Goal: Transaction & Acquisition: Purchase product/service

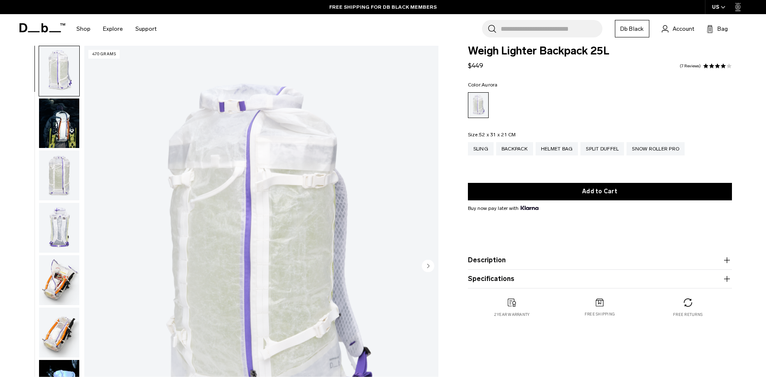
scroll to position [22, 0]
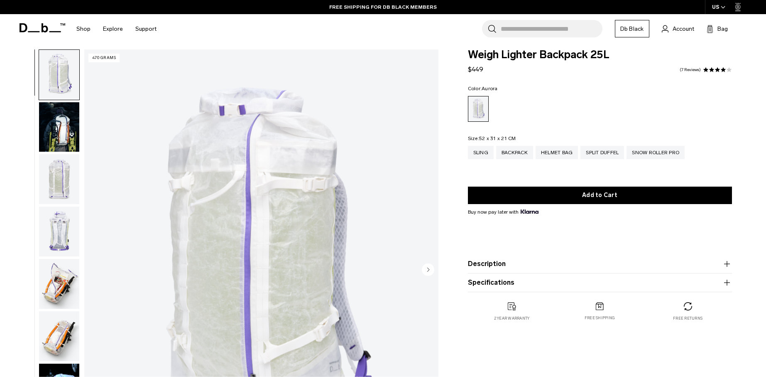
click at [59, 110] on img "button" at bounding box center [59, 127] width 40 height 50
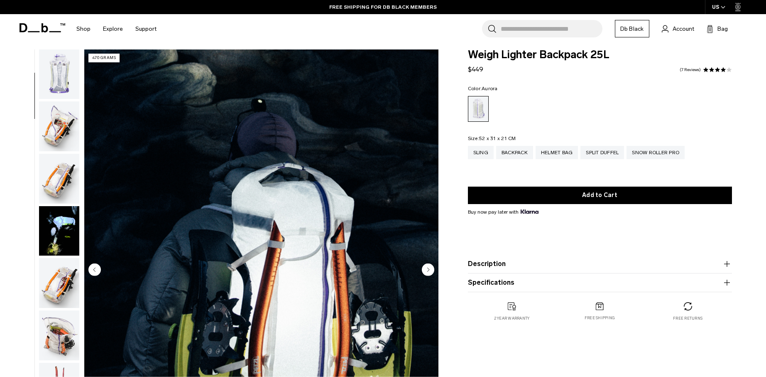
scroll to position [207, 0]
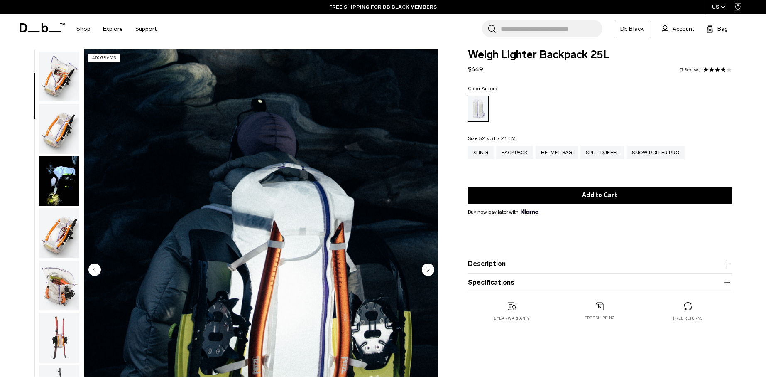
click at [65, 168] on img "button" at bounding box center [59, 181] width 40 height 50
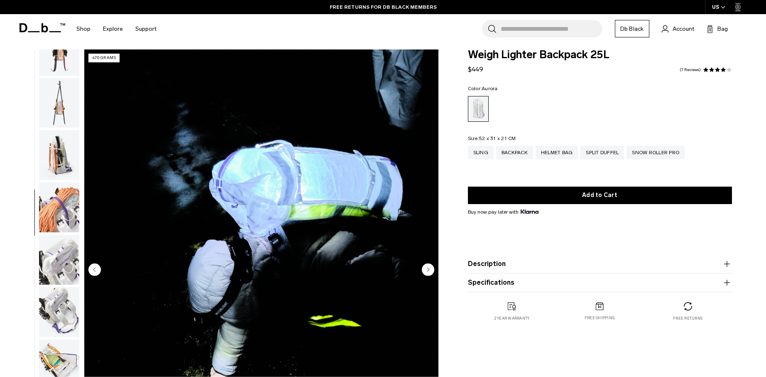
scroll to position [496, 0]
click at [72, 180] on img "button" at bounding box center [59, 205] width 40 height 50
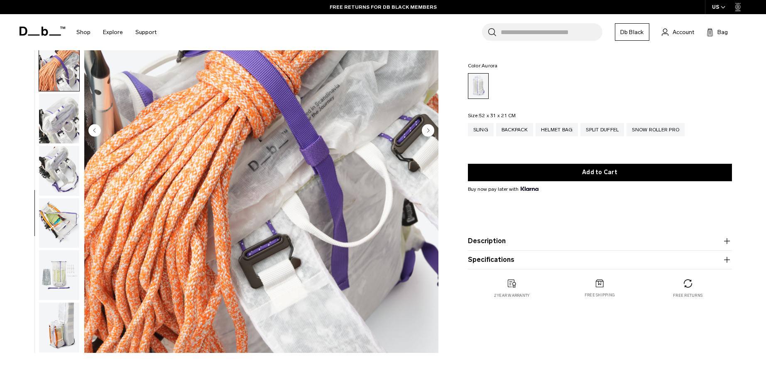
scroll to position [437, 0]
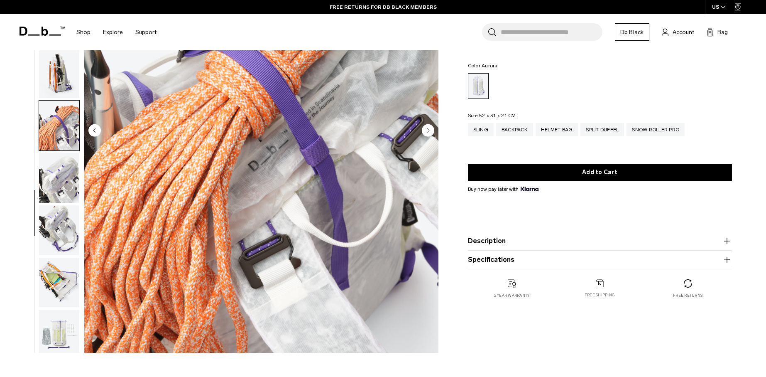
click at [54, 211] on img "button" at bounding box center [59, 230] width 40 height 50
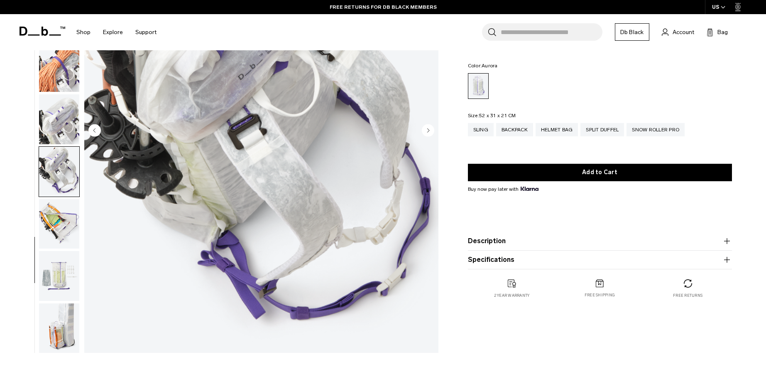
scroll to position [496, 0]
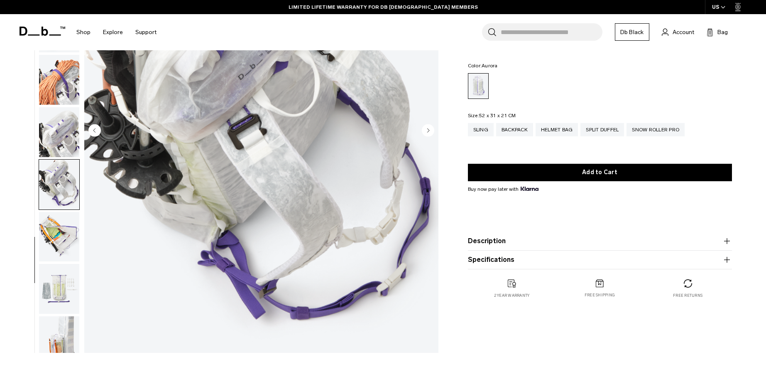
click at [50, 226] on img "button" at bounding box center [59, 237] width 40 height 50
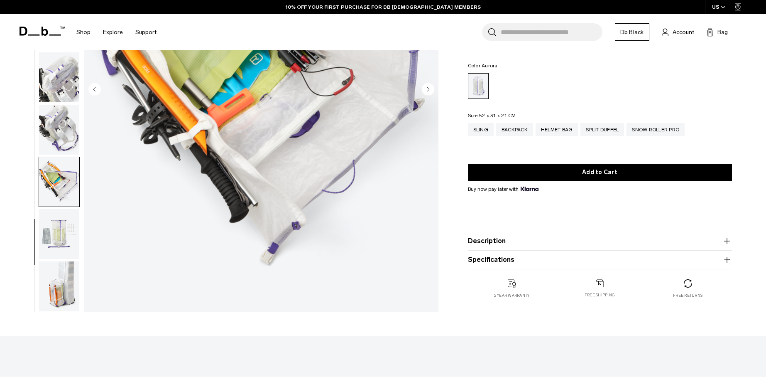
scroll to position [253, 0]
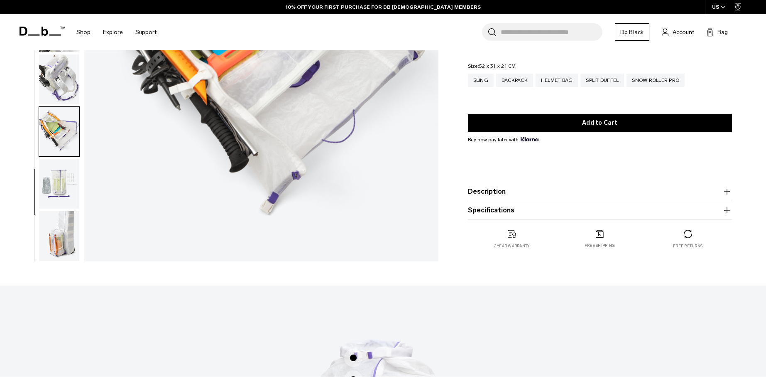
click at [47, 174] on img "button" at bounding box center [59, 184] width 40 height 50
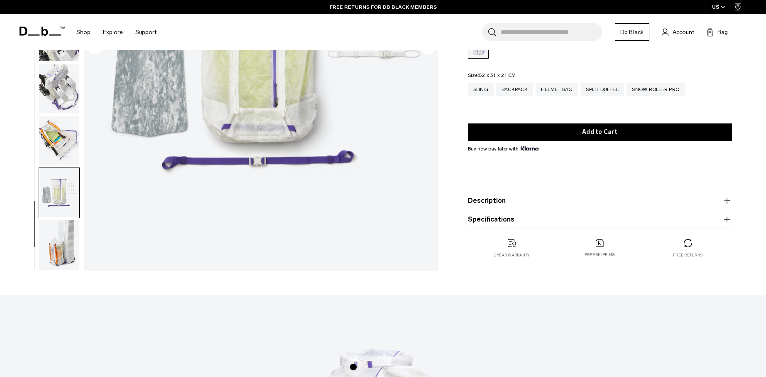
scroll to position [245, 0]
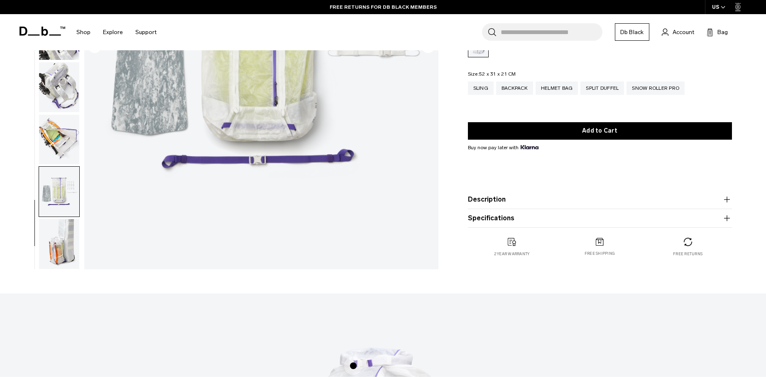
click at [55, 223] on img "button" at bounding box center [59, 244] width 40 height 50
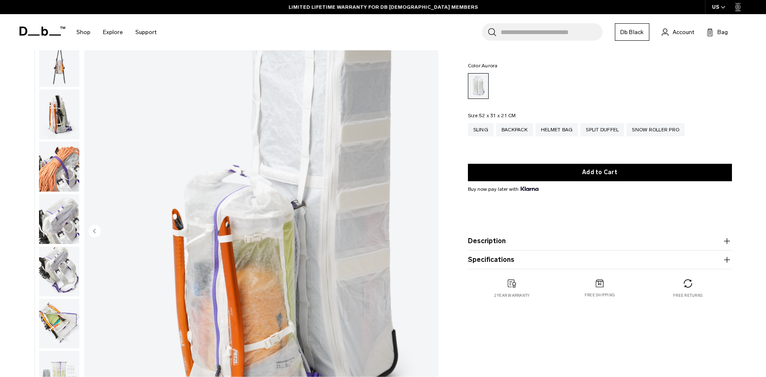
scroll to position [61, 0]
